Goal: Information Seeking & Learning: Learn about a topic

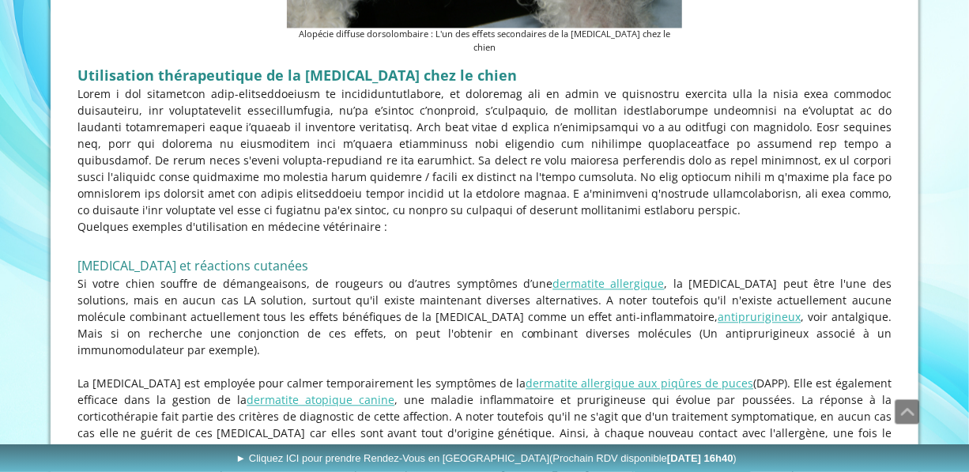
scroll to position [1508, 0]
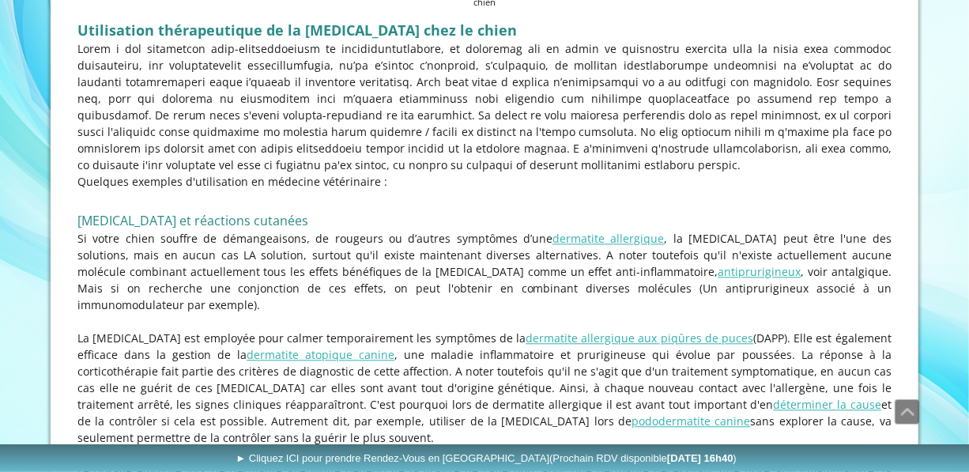
click at [892, 181] on div "Utilisation thérapeutique de la [MEDICAL_DATA] chez le chien Quelques exemples …" at bounding box center [484, 293] width 822 height 560
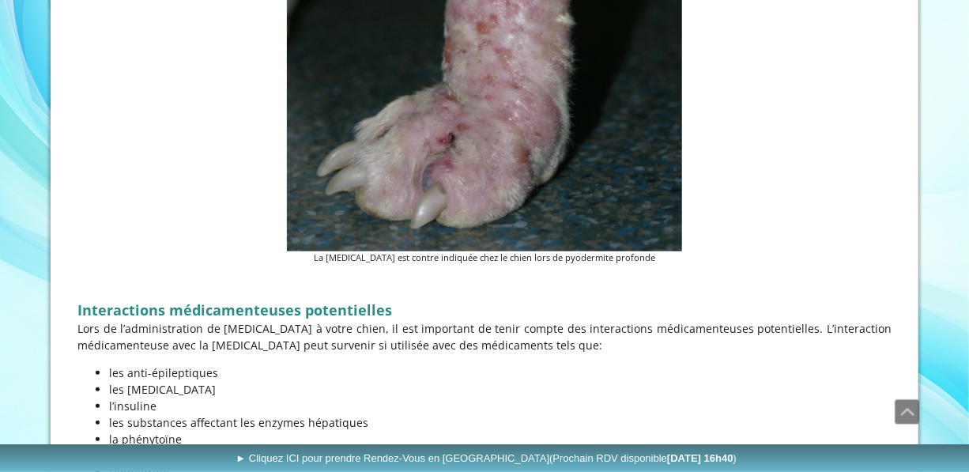
scroll to position [5889, 0]
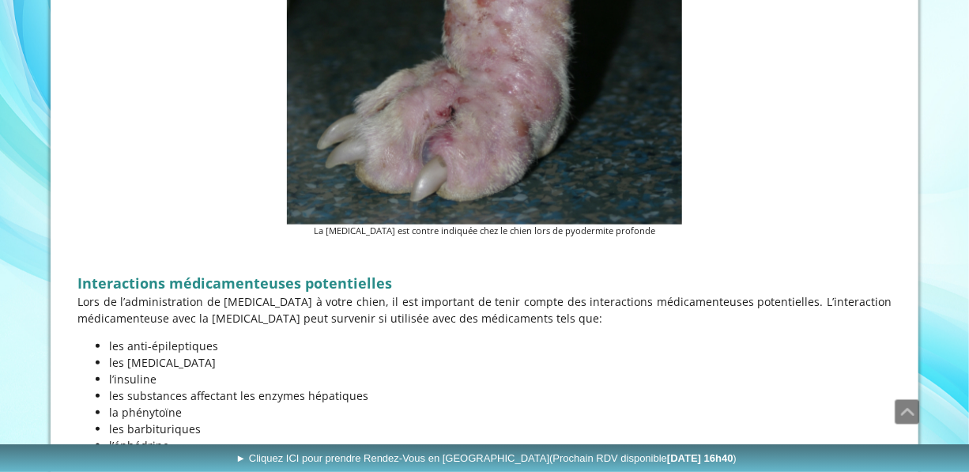
drag, startPoint x: 121, startPoint y: 367, endPoint x: 258, endPoint y: 371, distance: 137.5
click at [258, 470] on p "les glucosides cardiotoniques" at bounding box center [500, 478] width 782 height 17
click at [162, 404] on p "la phénytoïne" at bounding box center [500, 412] width 782 height 17
click at [220, 420] on p "les barbituriques" at bounding box center [500, 428] width 782 height 17
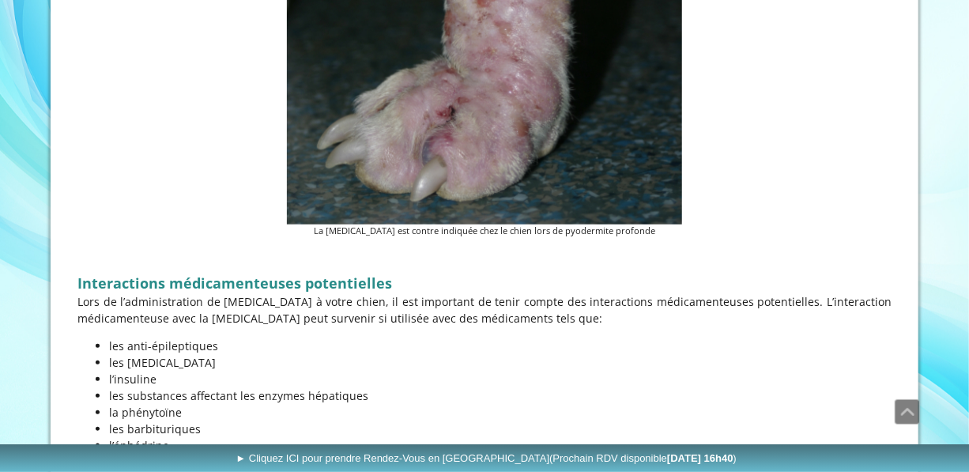
click at [176, 420] on p "les barbituriques" at bounding box center [500, 428] width 782 height 17
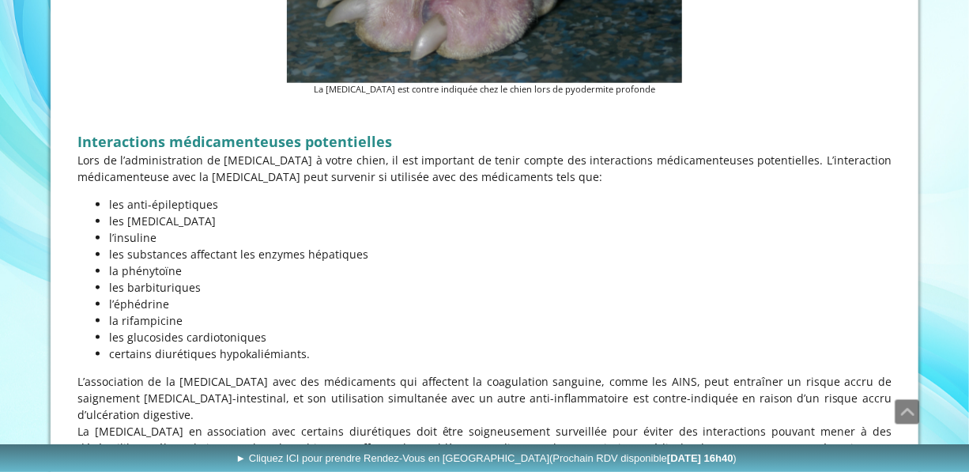
scroll to position [6033, 0]
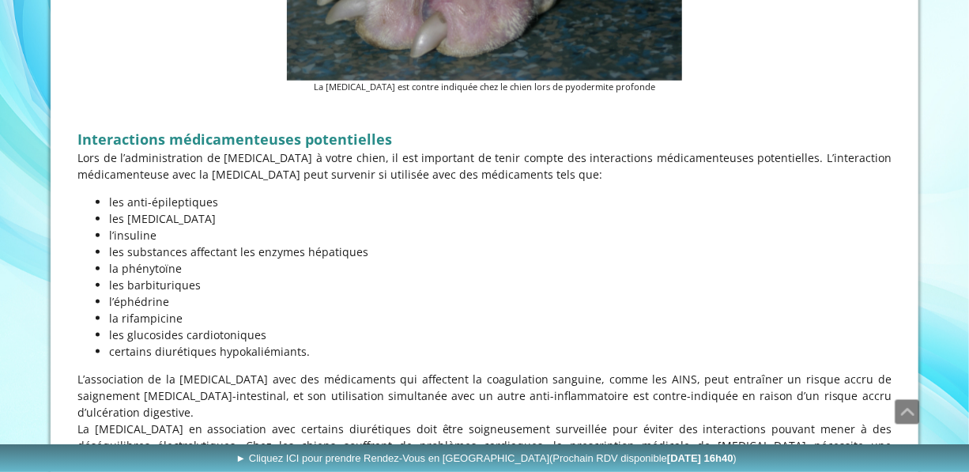
drag, startPoint x: 154, startPoint y: 241, endPoint x: 310, endPoint y: 239, distance: 155.7
click at [310, 343] on p "certains diurétiques hypokaliémiants." at bounding box center [500, 351] width 782 height 17
